Goal: Find contact information

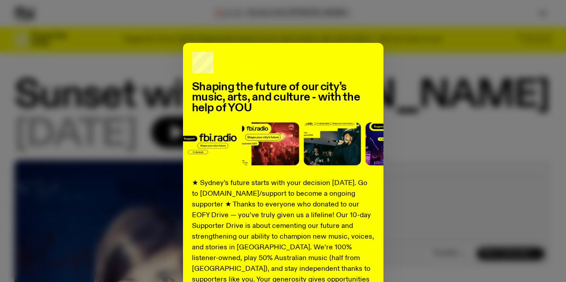
scroll to position [73, 0]
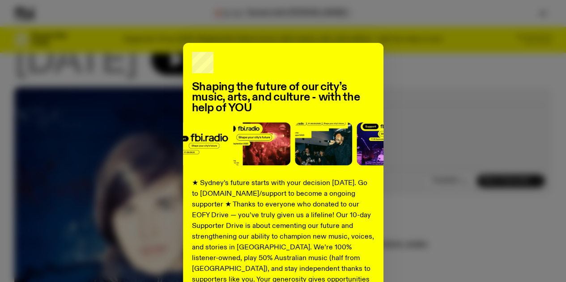
click at [377, 56] on div "Shaping the future of our city’s music, arts, and culture - with the help of YO…" at bounding box center [283, 227] width 200 height 368
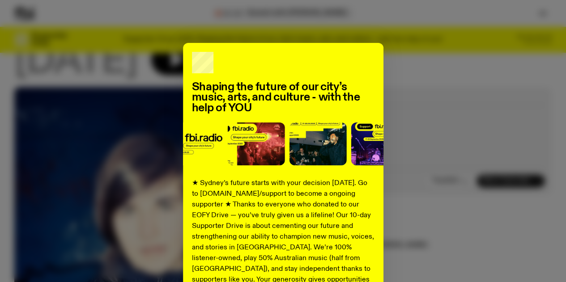
click at [433, 63] on div "Shaping the future of our city’s music, arts, and culture - with the help of YO…" at bounding box center [282, 227] width 537 height 368
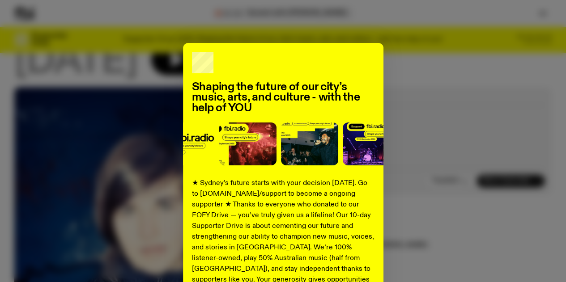
scroll to position [160, 0]
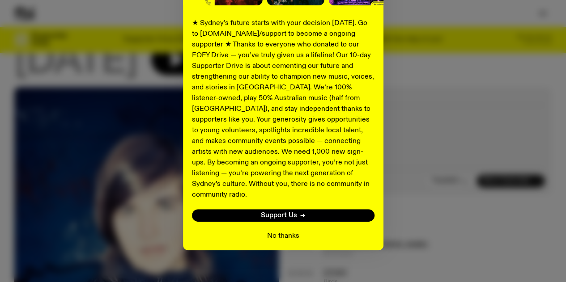
click at [287, 231] on button "No thanks" at bounding box center [283, 236] width 32 height 11
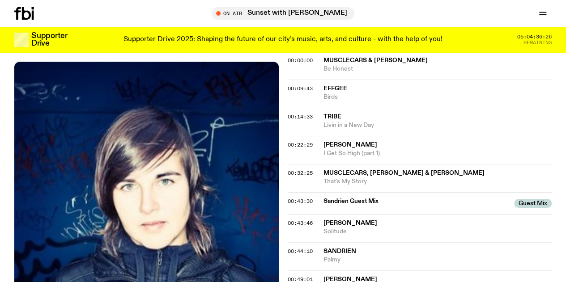
scroll to position [88, 0]
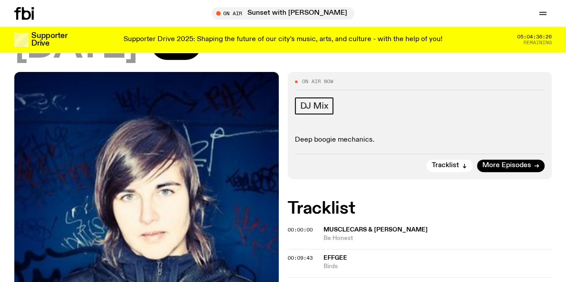
click at [0, 0] on icon "button" at bounding box center [0, 0] width 0 height 0
click at [0, 0] on link "Contact" at bounding box center [0, 0] width 0 height 0
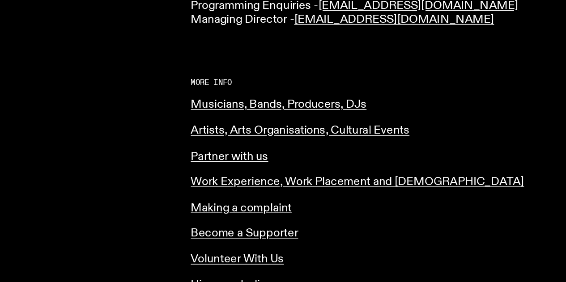
scroll to position [291, 0]
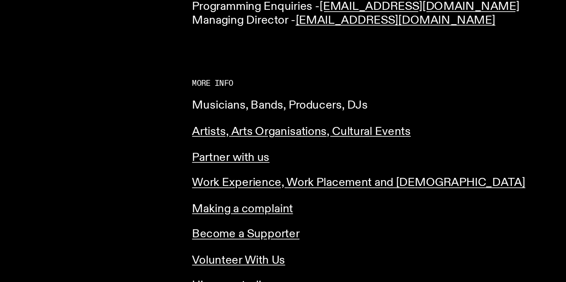
click at [317, 156] on link "Musicians, Bands, Producers, DJs" at bounding box center [347, 160] width 121 height 8
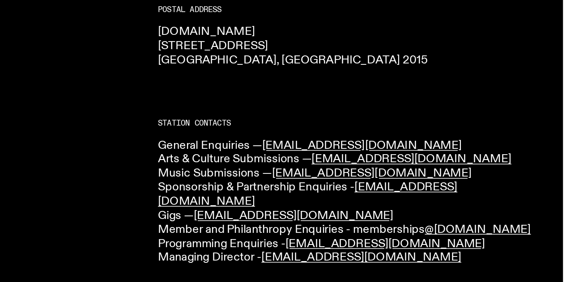
scroll to position [127, 0]
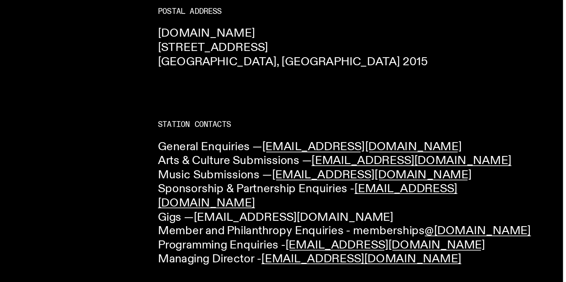
drag, startPoint x: 394, startPoint y: 243, endPoint x: 335, endPoint y: 230, distance: 60.9
click at [335, 233] on link "[EMAIL_ADDRESS][DOMAIN_NAME]" at bounding box center [380, 237] width 137 height 8
click at [286, 237] on div "CONTACT US Office Hours: Tue-Fri, 10am-6pm Text the Studio — 0435 123 945 Gener…" at bounding box center [283, 277] width 566 height 580
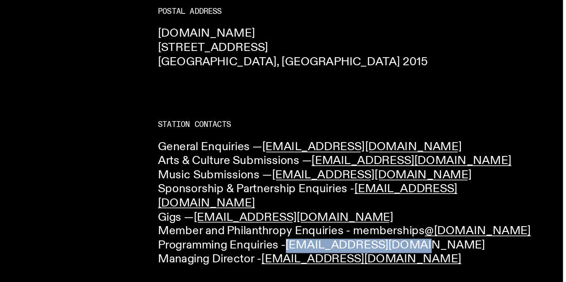
drag, startPoint x: 466, startPoint y: 243, endPoint x: 380, endPoint y: 247, distance: 85.5
click at [380, 247] on p "General Enquiries — [EMAIL_ADDRESS][DOMAIN_NAME] Arts & Culture Submissions — […" at bounding box center [419, 228] width 264 height 87
copy link "[EMAIL_ADDRESS][DOMAIN_NAME]"
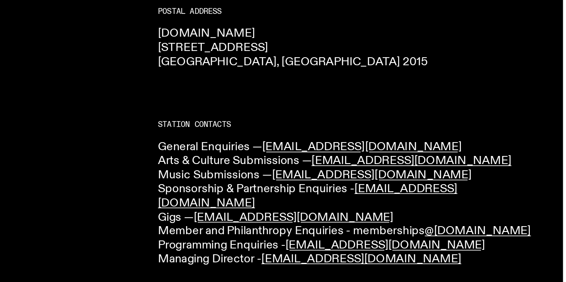
click at [445, 172] on h2 "Station Contacts" at bounding box center [419, 173] width 264 height 5
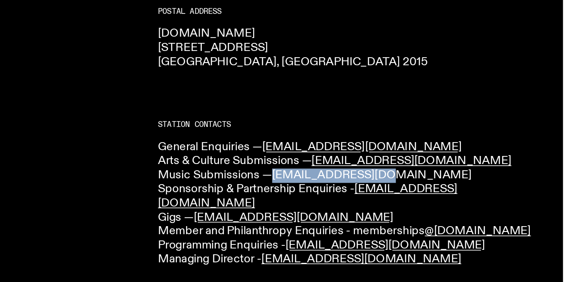
drag, startPoint x: 445, startPoint y: 207, endPoint x: 370, endPoint y: 208, distance: 75.1
click at [370, 208] on p "General Enquiries — [EMAIL_ADDRESS][DOMAIN_NAME] Arts & Culture Submissions — […" at bounding box center [419, 228] width 264 height 87
copy link "[EMAIL_ADDRESS][DOMAIN_NAME]"
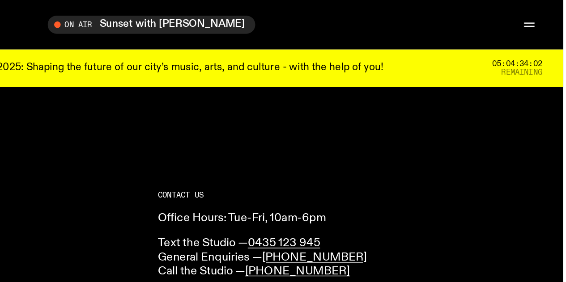
scroll to position [0, 0]
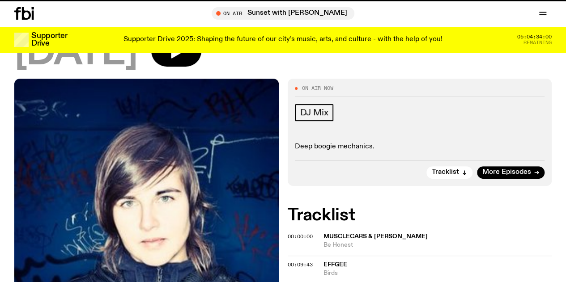
scroll to position [81, 0]
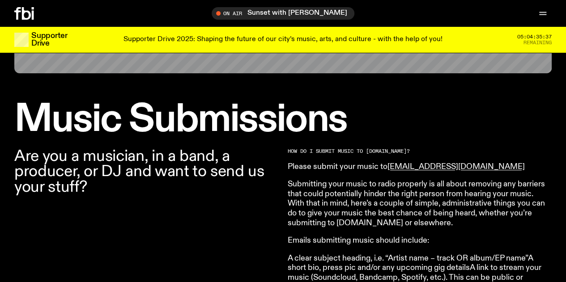
scroll to position [220, 0]
